Goal: Find specific page/section: Find specific page/section

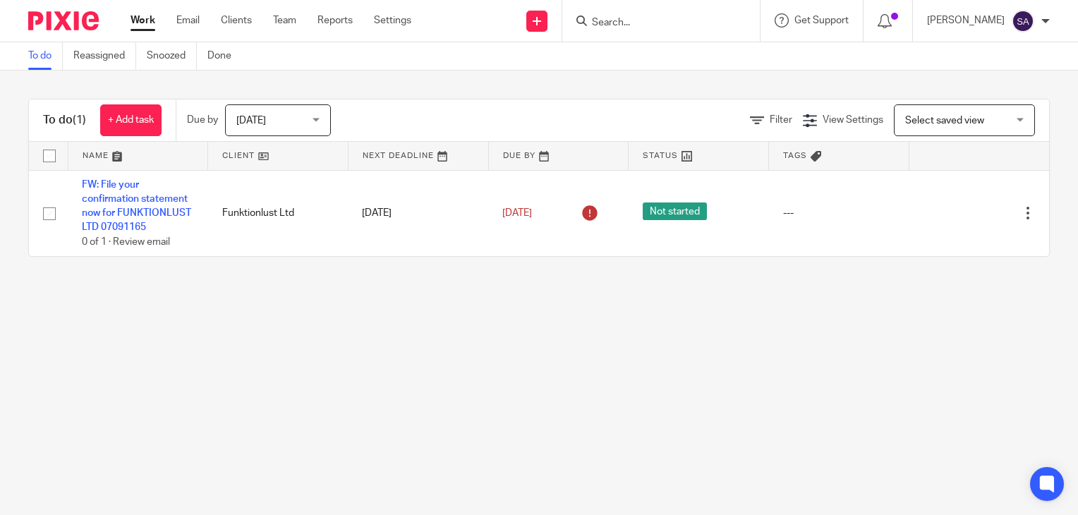
click at [639, 28] on input "Search" at bounding box center [654, 23] width 127 height 13
type input "m"
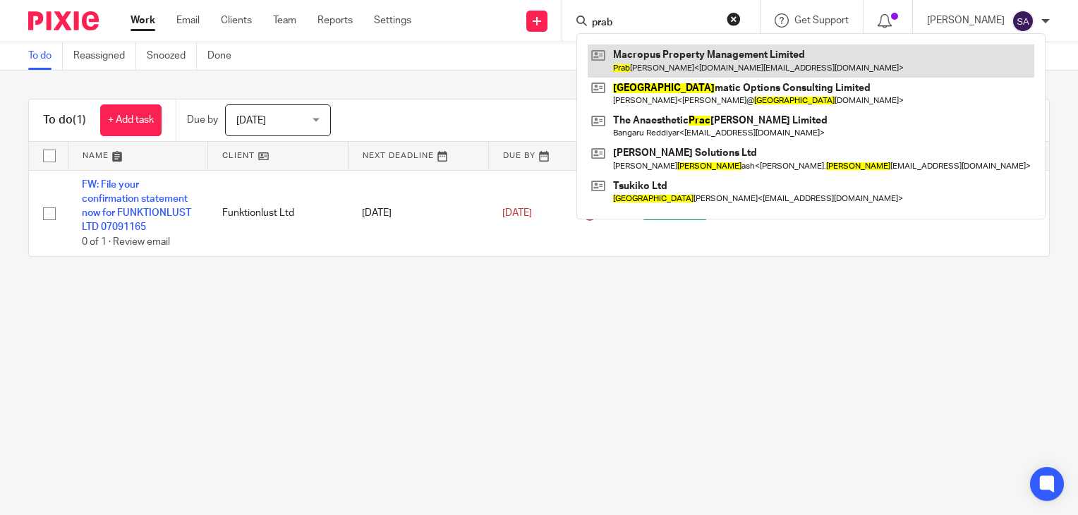
type input "prab"
click at [670, 66] on link at bounding box center [811, 60] width 447 height 32
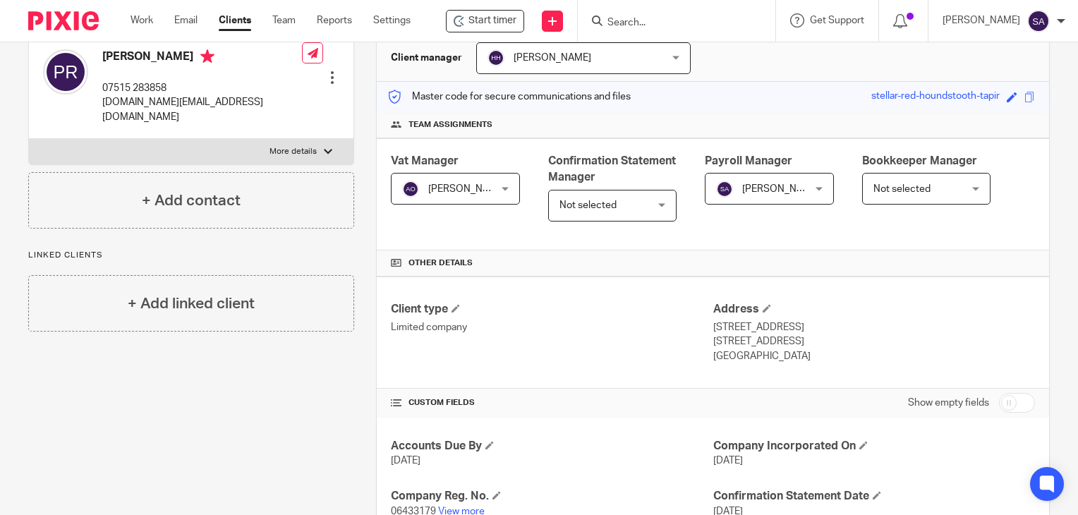
scroll to position [282, 0]
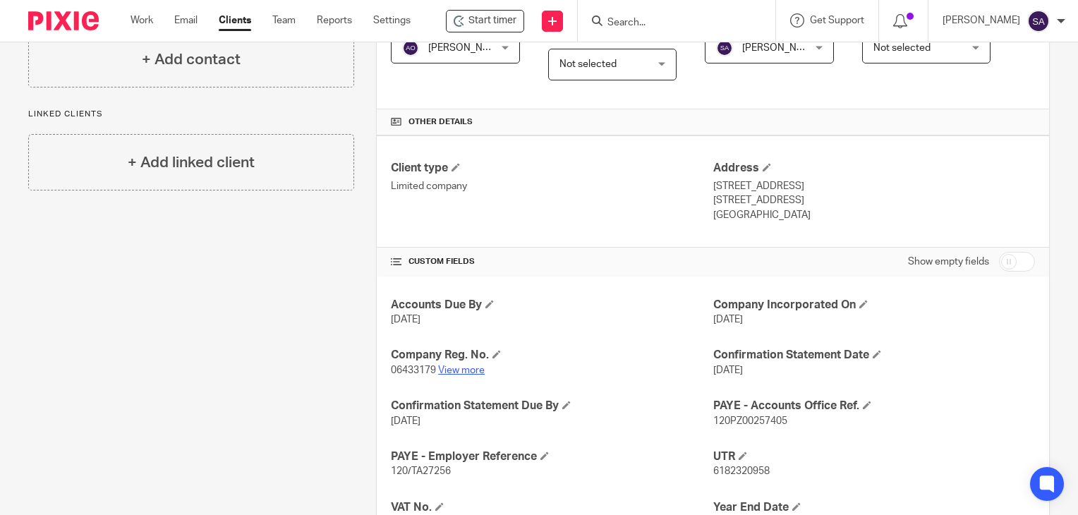
click at [469, 368] on link "View more" at bounding box center [461, 370] width 47 height 10
